Goal: Navigation & Orientation: Find specific page/section

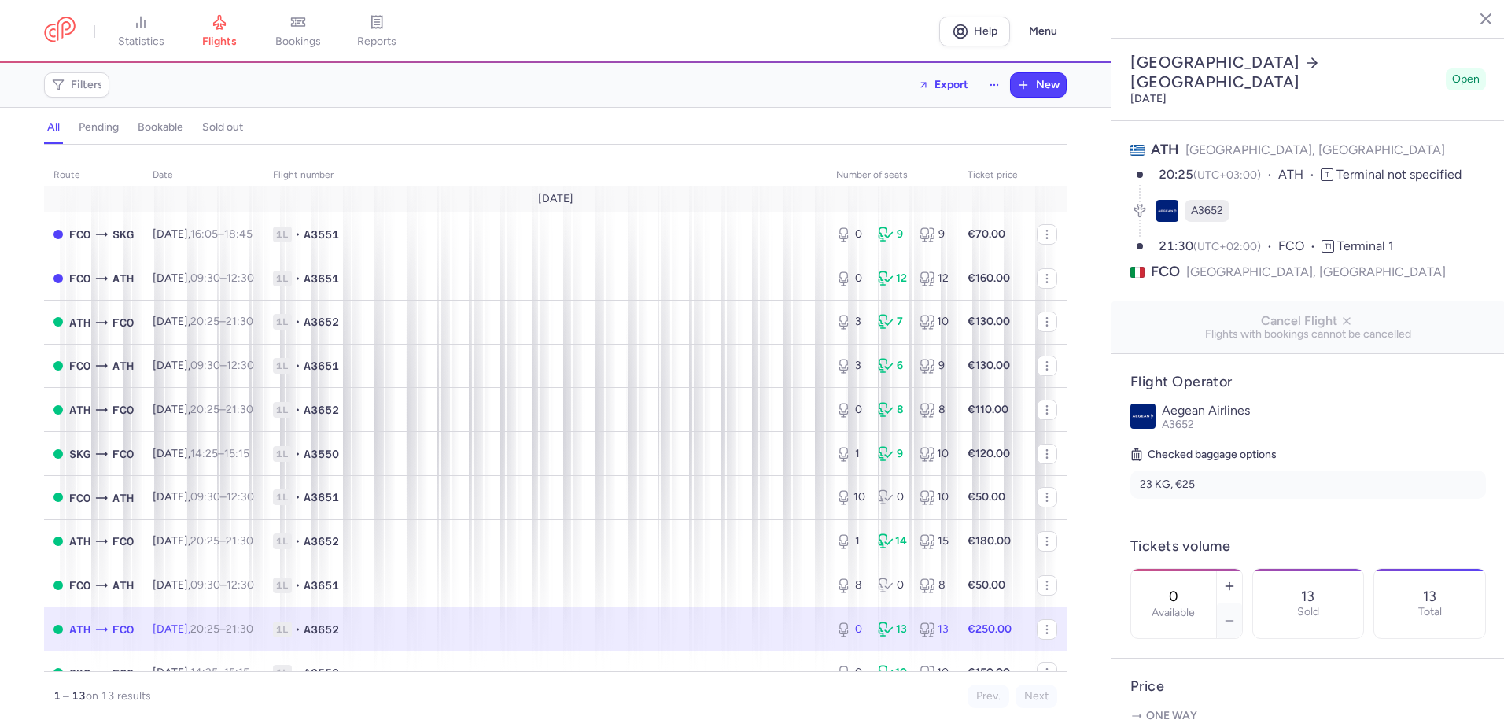
select select "days"
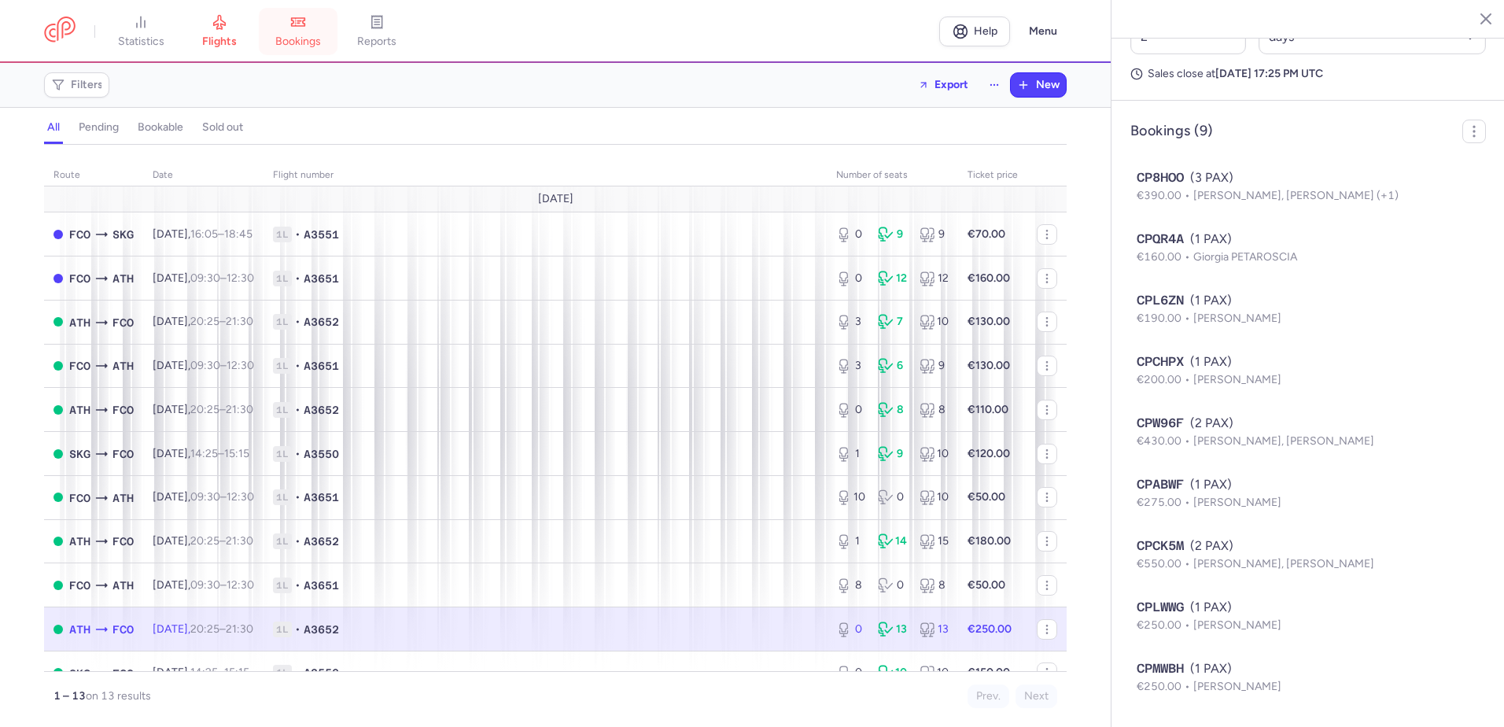
drag, startPoint x: 0, startPoint y: 0, endPoint x: 323, endPoint y: 42, distance: 326.0
click at [321, 42] on span "bookings" at bounding box center [298, 42] width 46 height 14
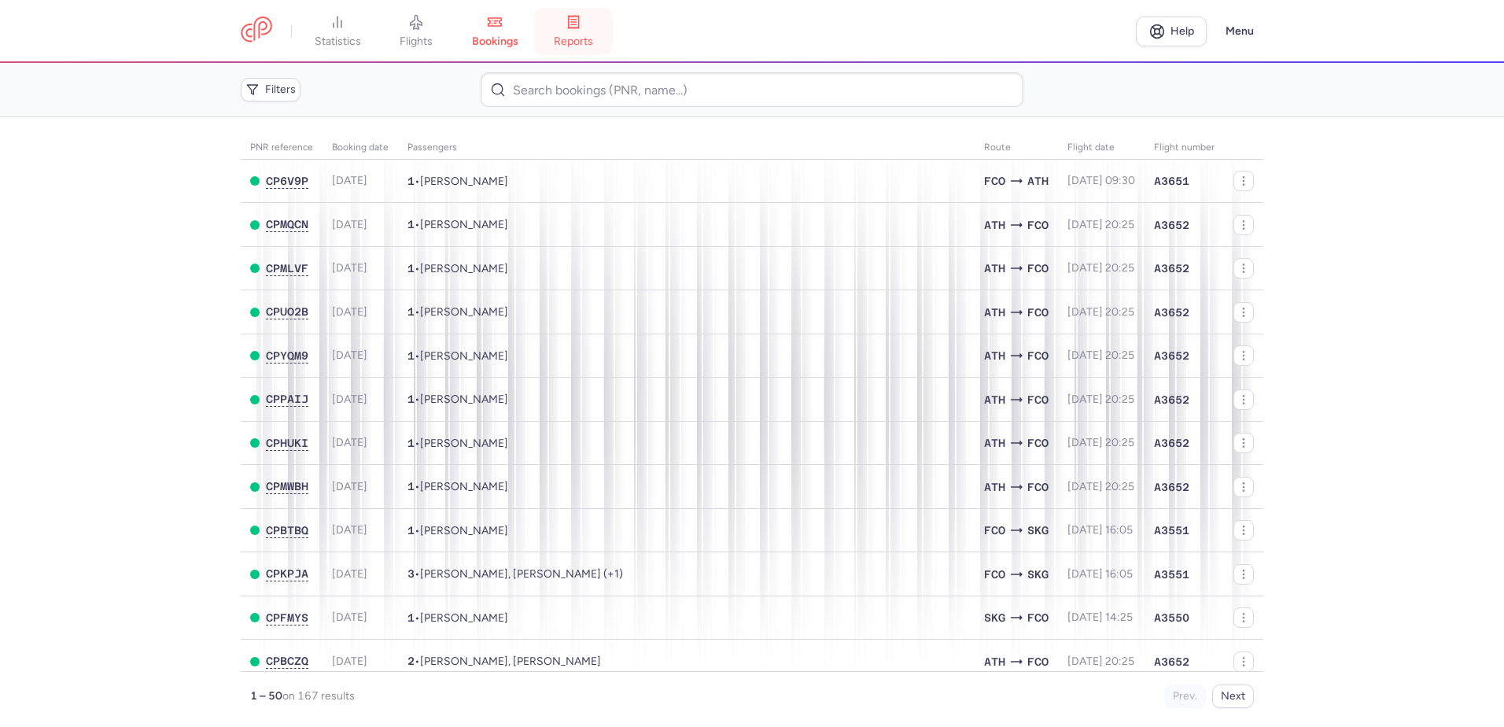
click at [596, 33] on link "reports" at bounding box center [573, 31] width 79 height 35
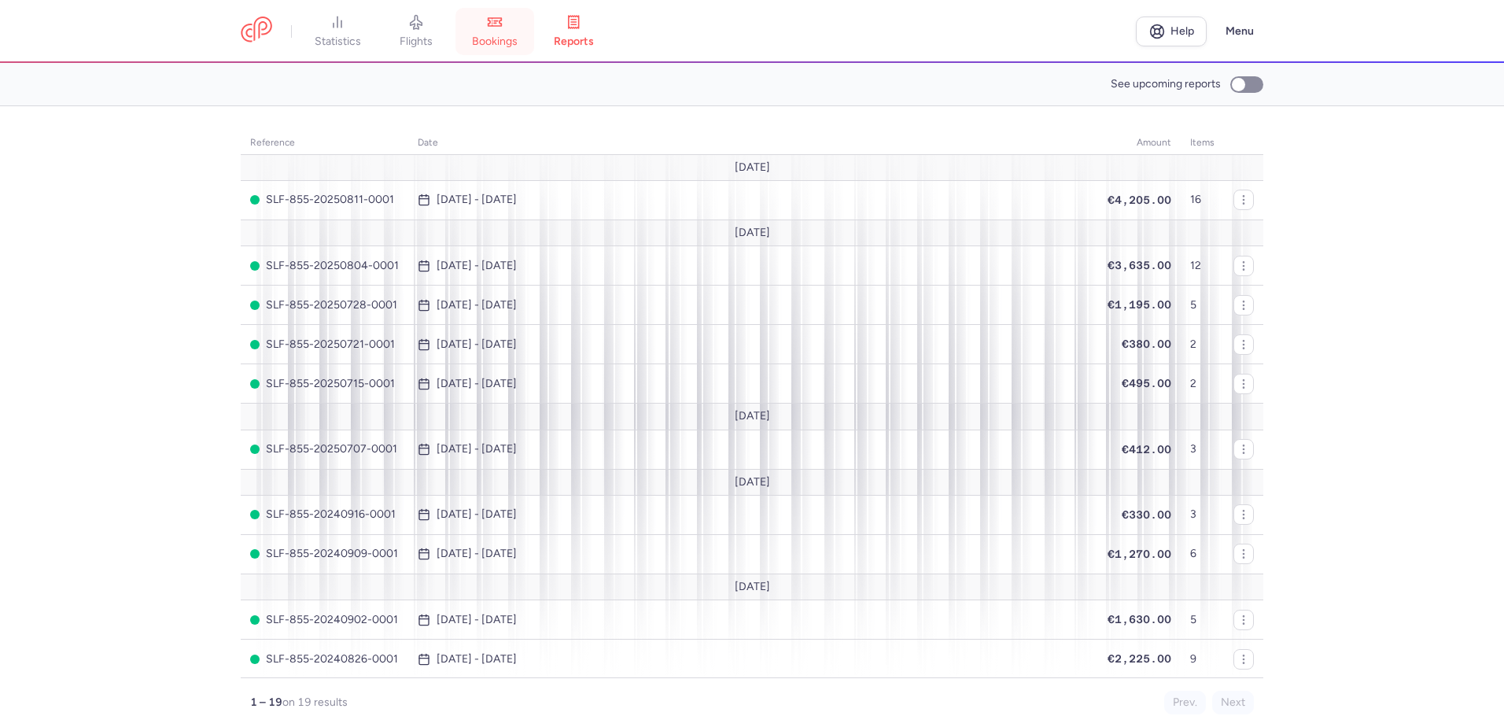
click at [518, 43] on span "bookings" at bounding box center [495, 42] width 46 height 14
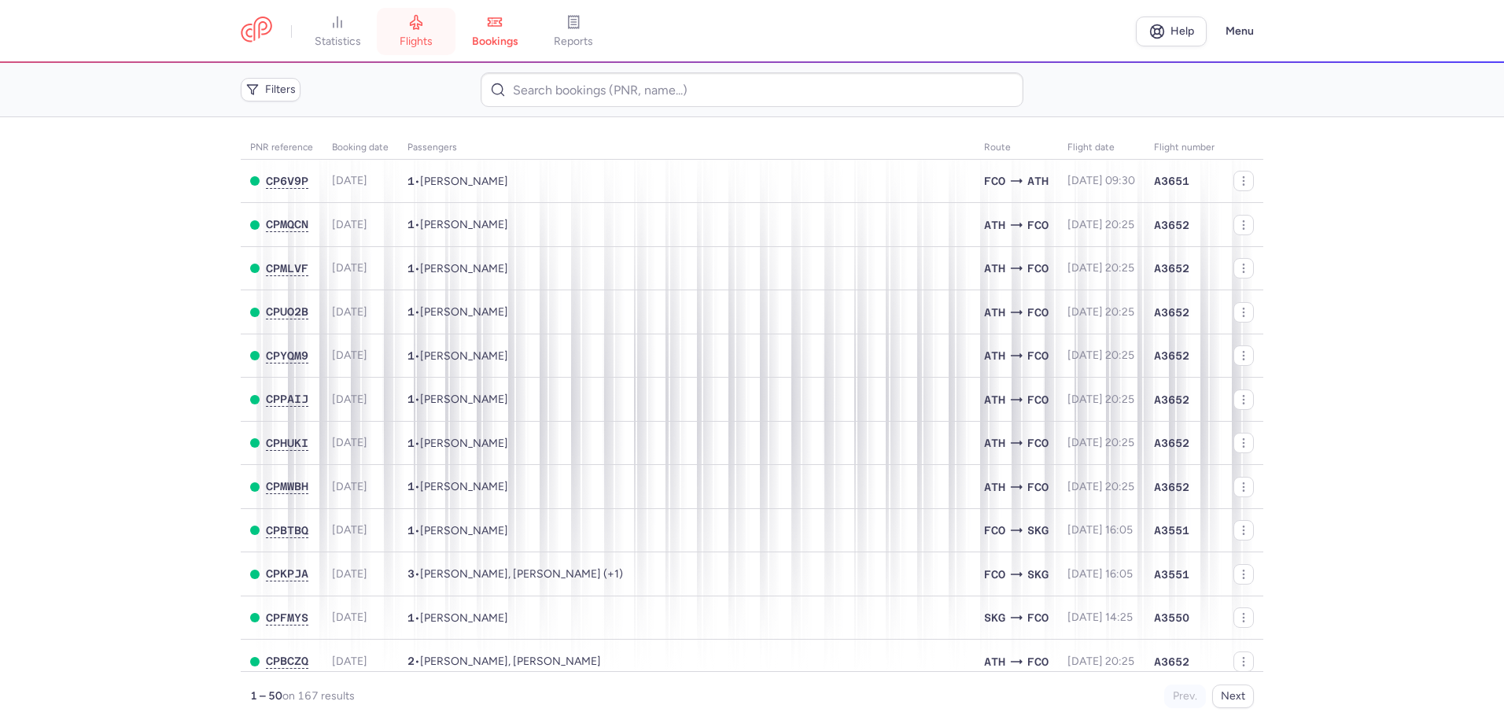
click at [433, 32] on link "flights" at bounding box center [416, 31] width 79 height 35
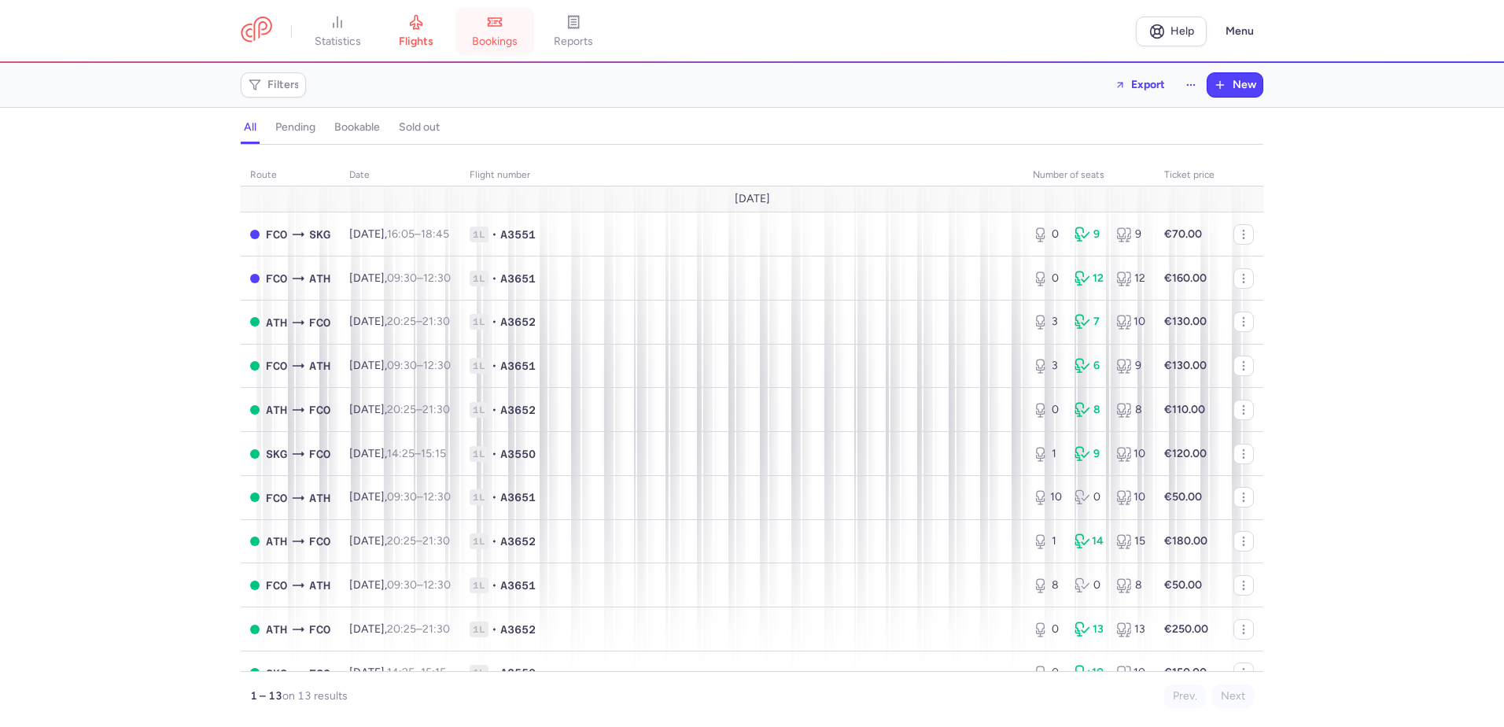
click at [501, 28] on icon at bounding box center [495, 22] width 16 height 16
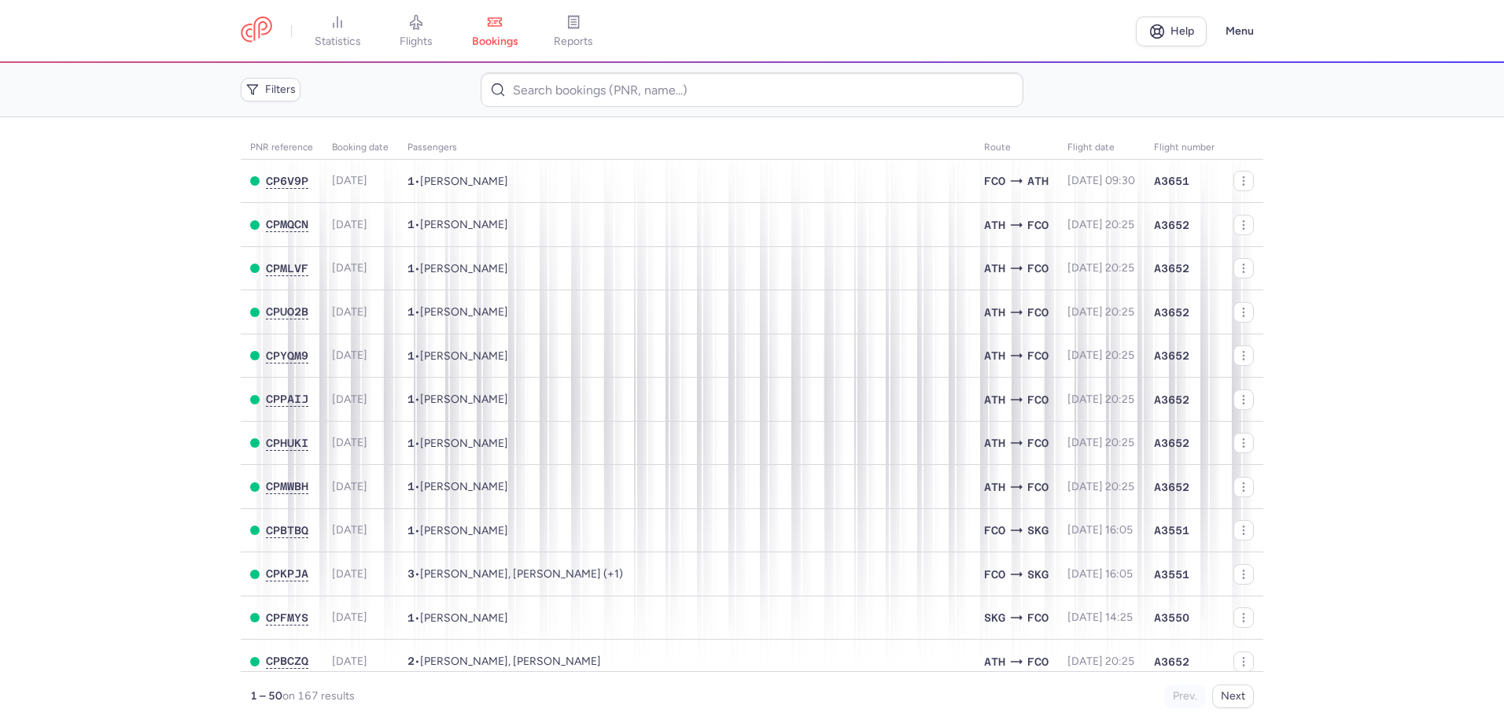
click at [135, 433] on main "PNR reference Booking date Passengers Route flight date Flight number CP6V9P [D…" at bounding box center [752, 422] width 1504 height 610
